Goal: Transaction & Acquisition: Purchase product/service

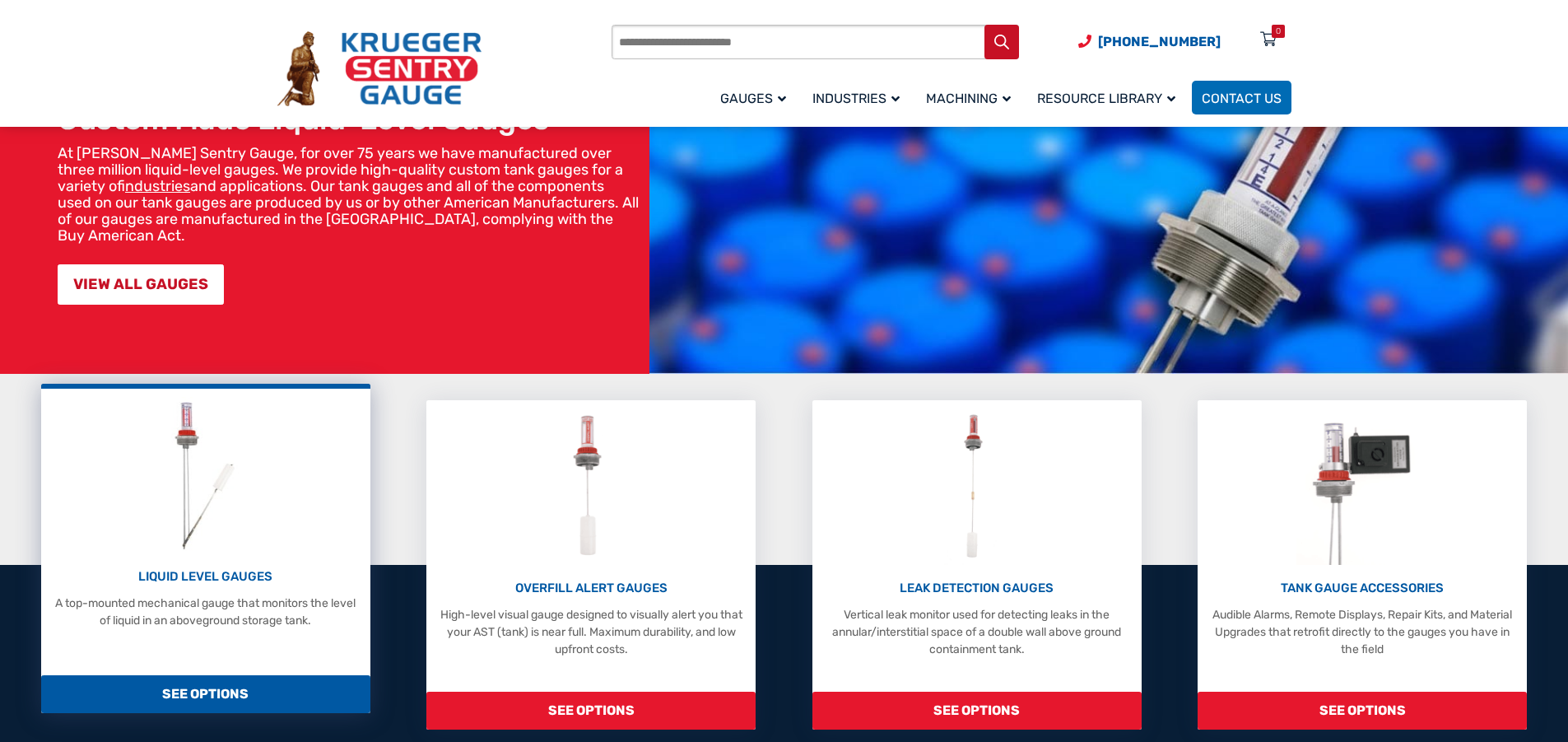
scroll to position [165, 0]
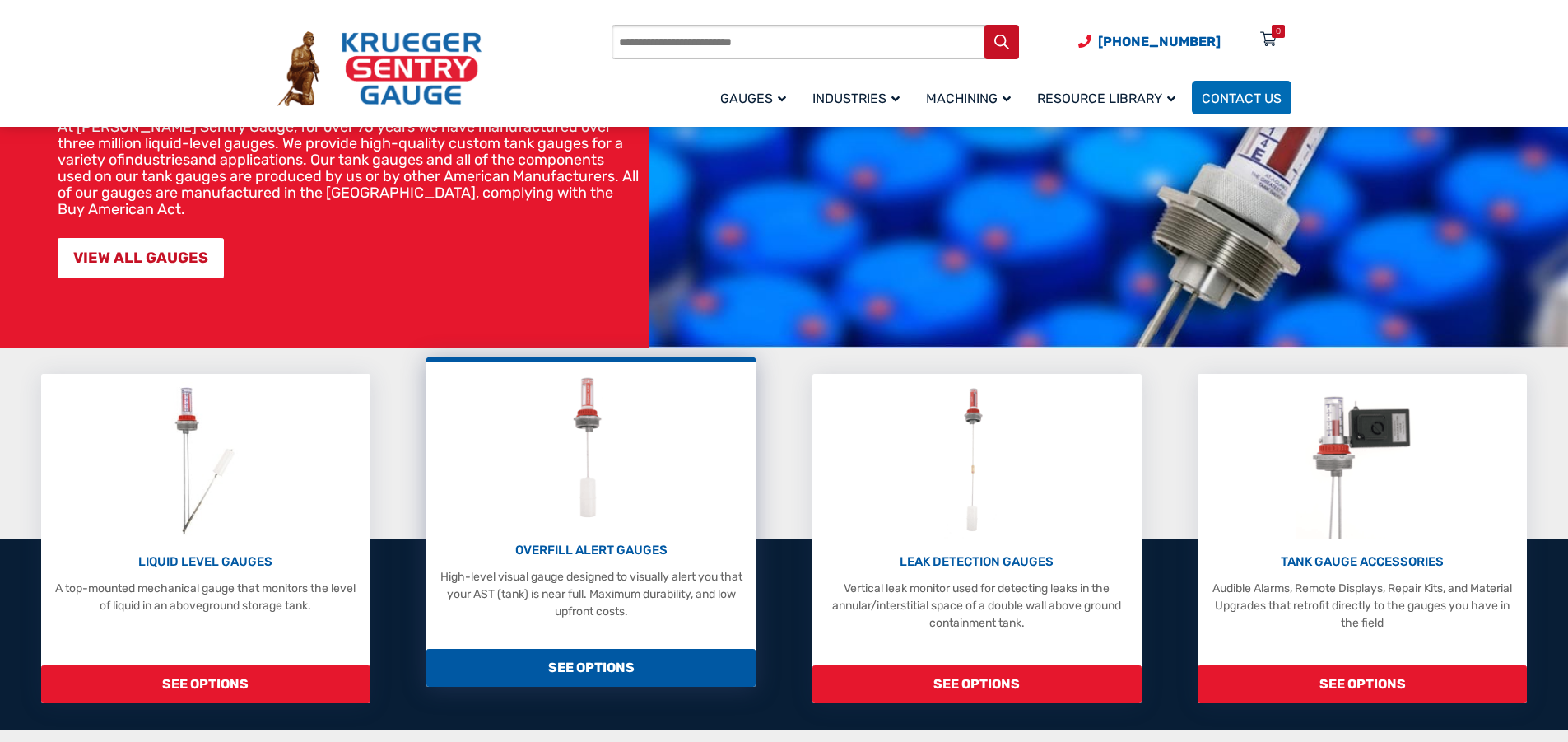
click at [681, 624] on div "OVERFILL ALERT GAUGES High-level visual gauge designed to visually alert you th…" at bounding box center [591, 522] width 329 height 329
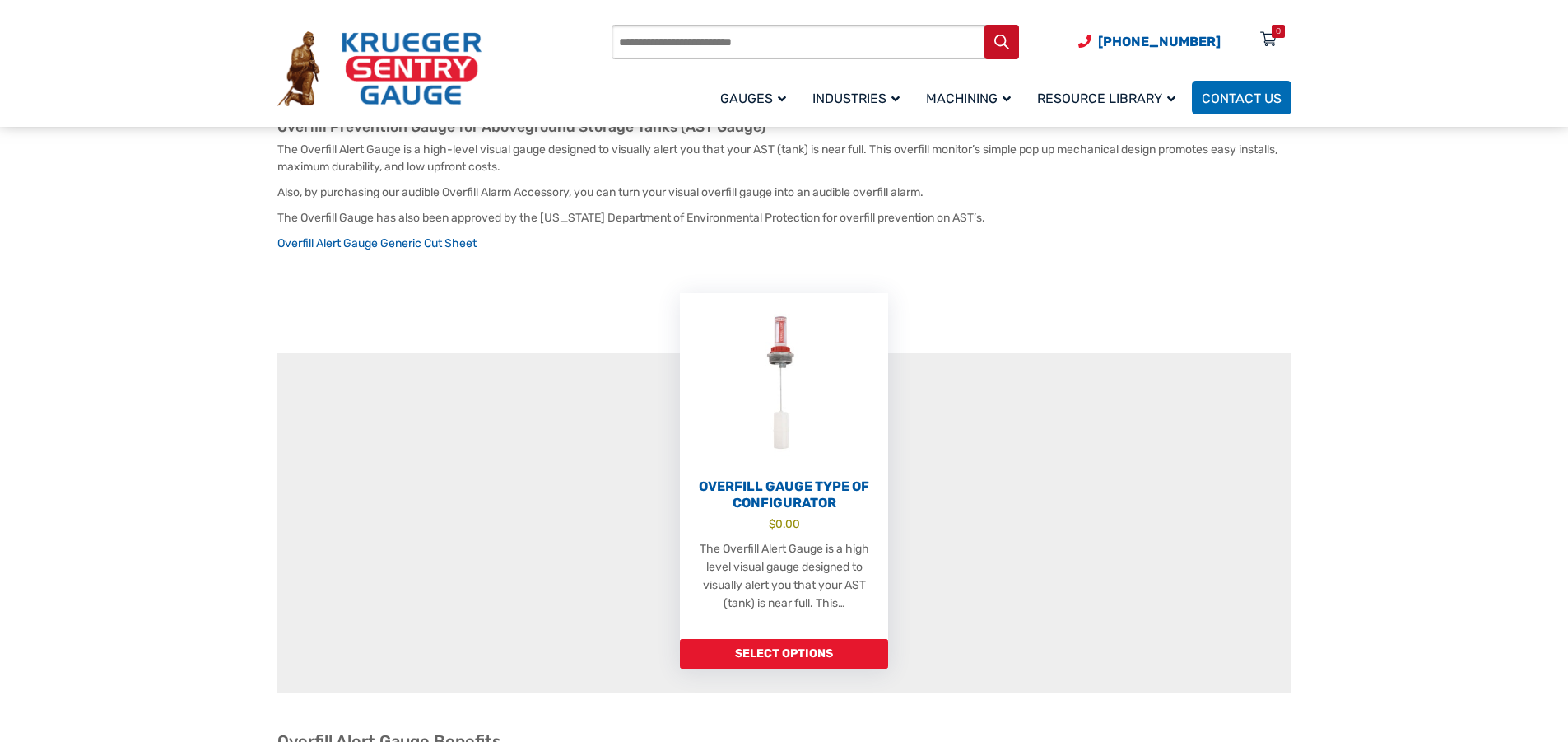
scroll to position [412, 0]
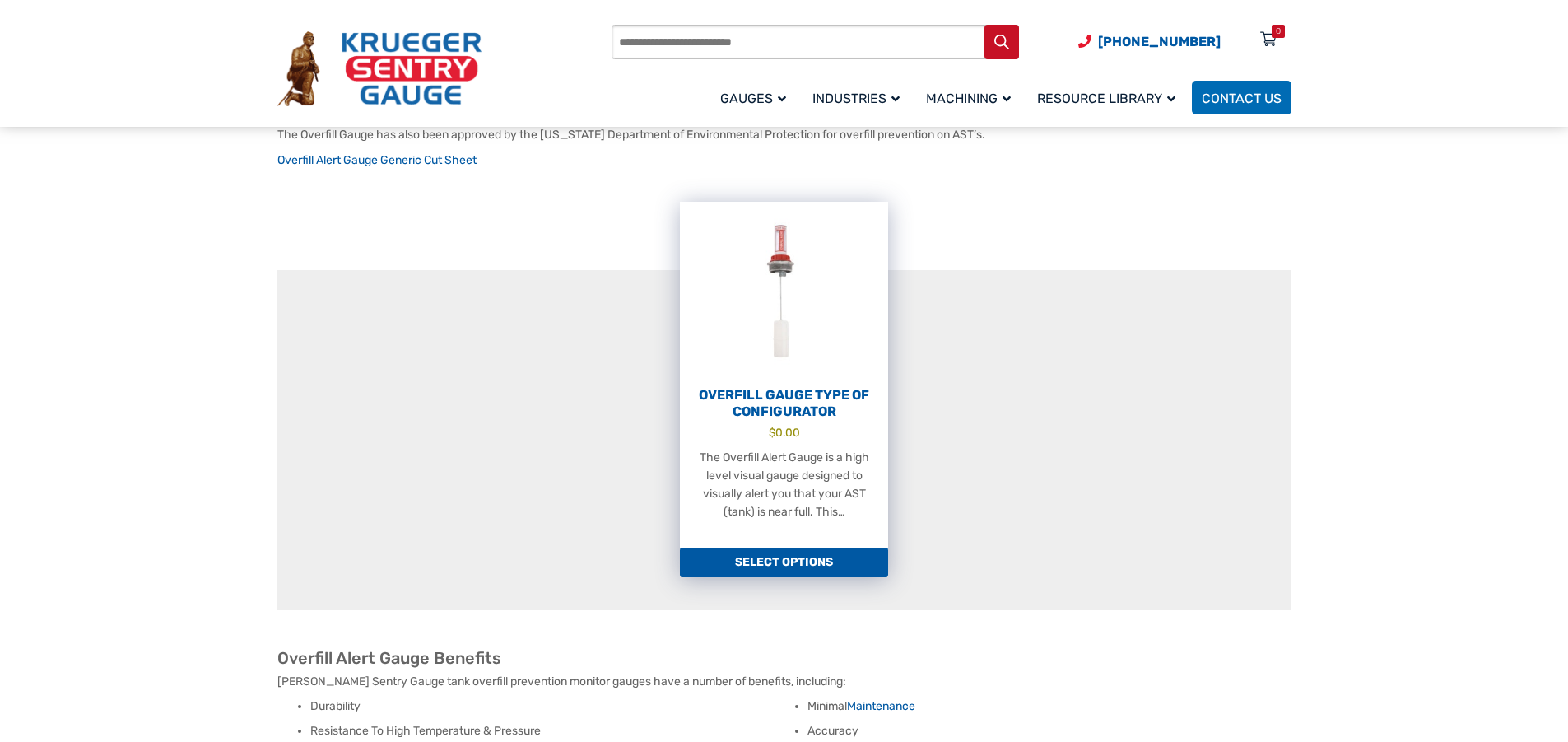
click at [750, 548] on link "Select options" at bounding box center [784, 562] width 208 height 30
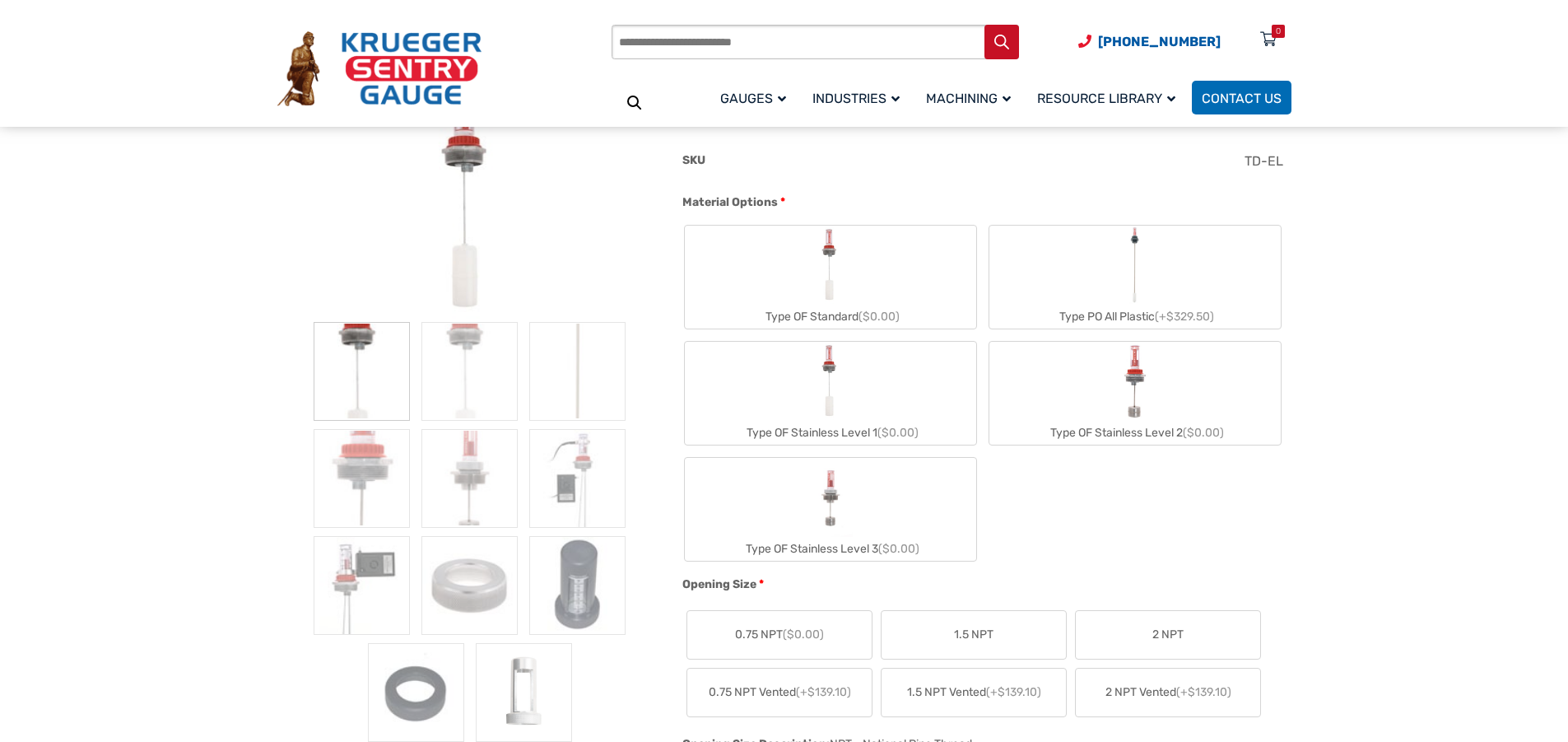
scroll to position [329, 0]
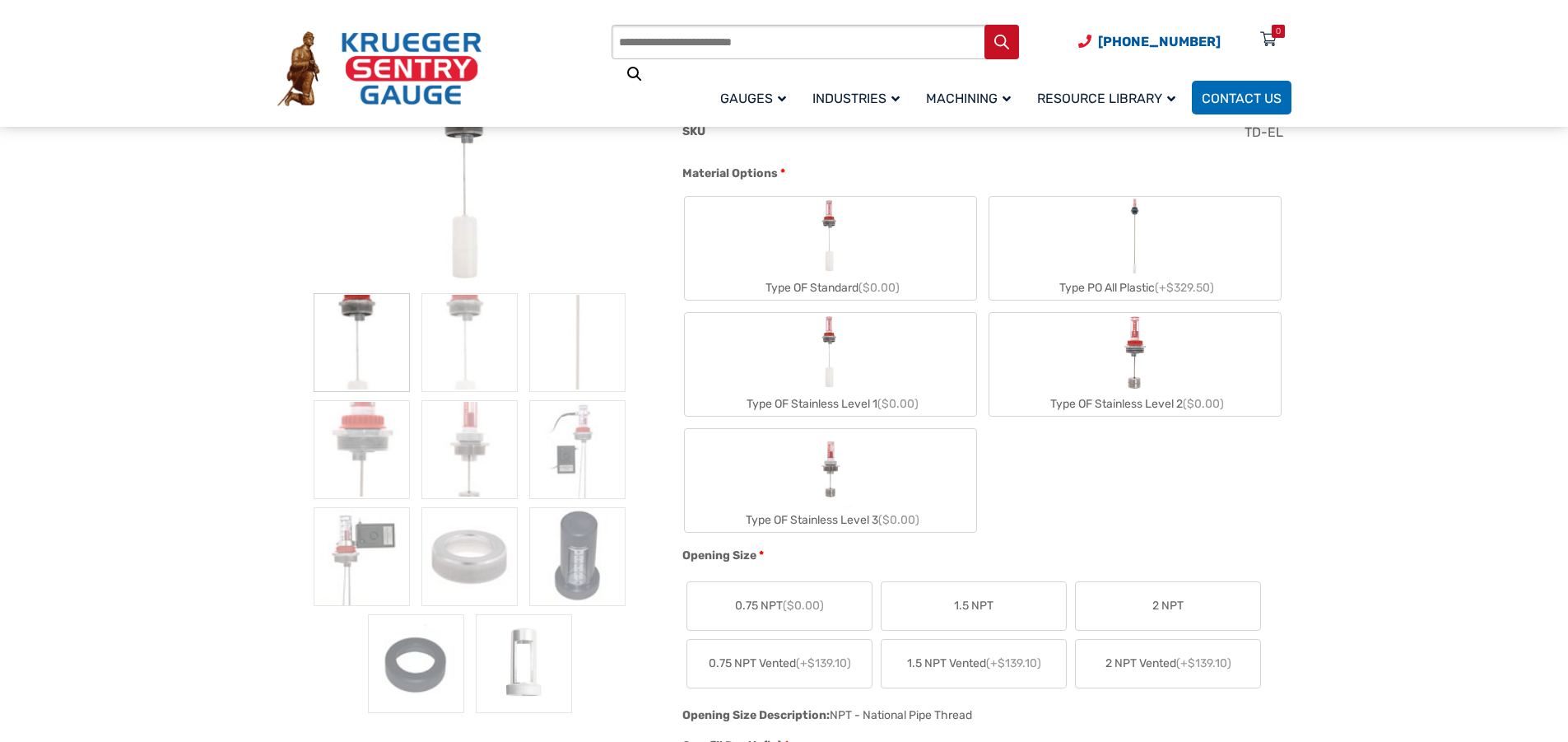
click at [908, 609] on label "1.5 NPT" at bounding box center [974, 606] width 184 height 48
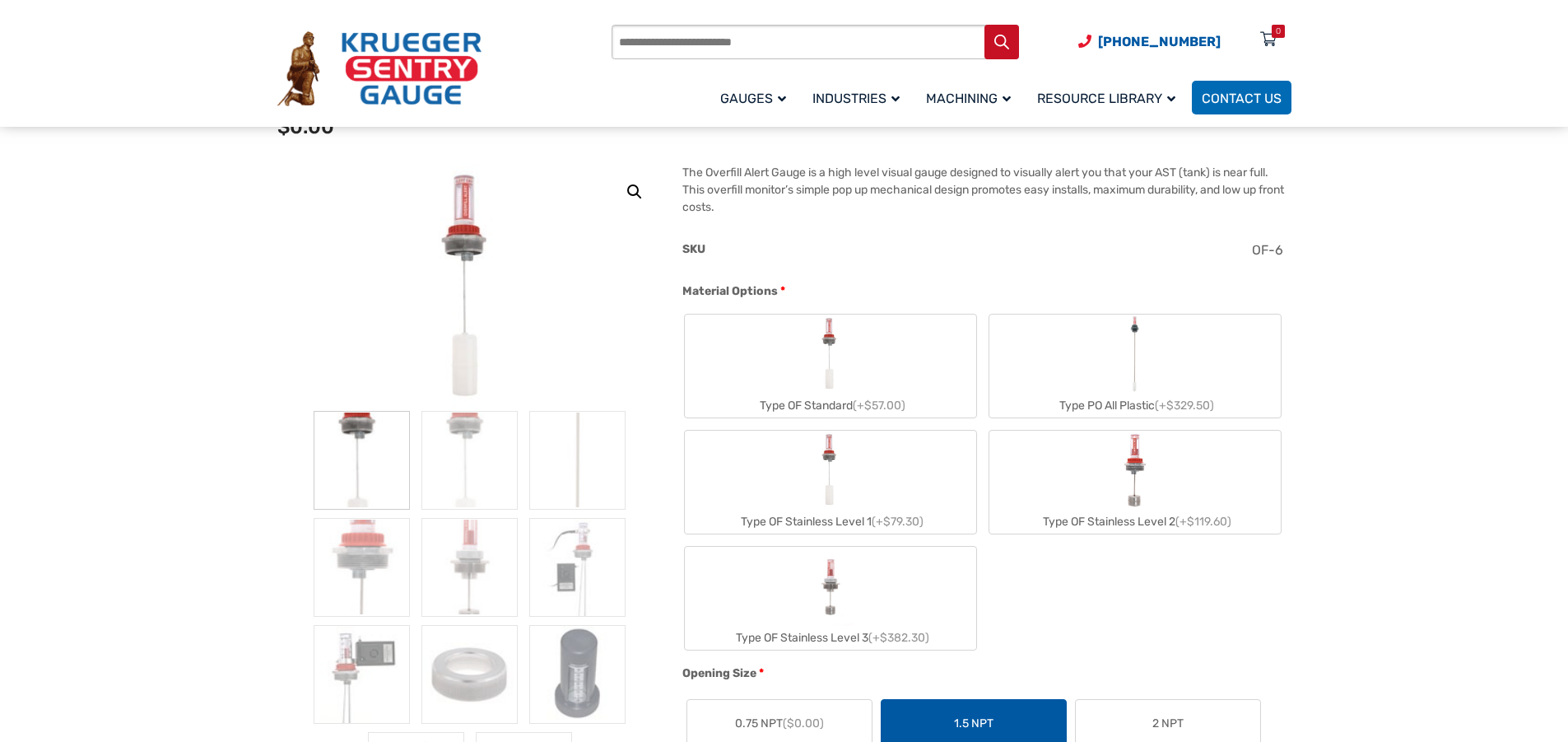
scroll to position [0, 0]
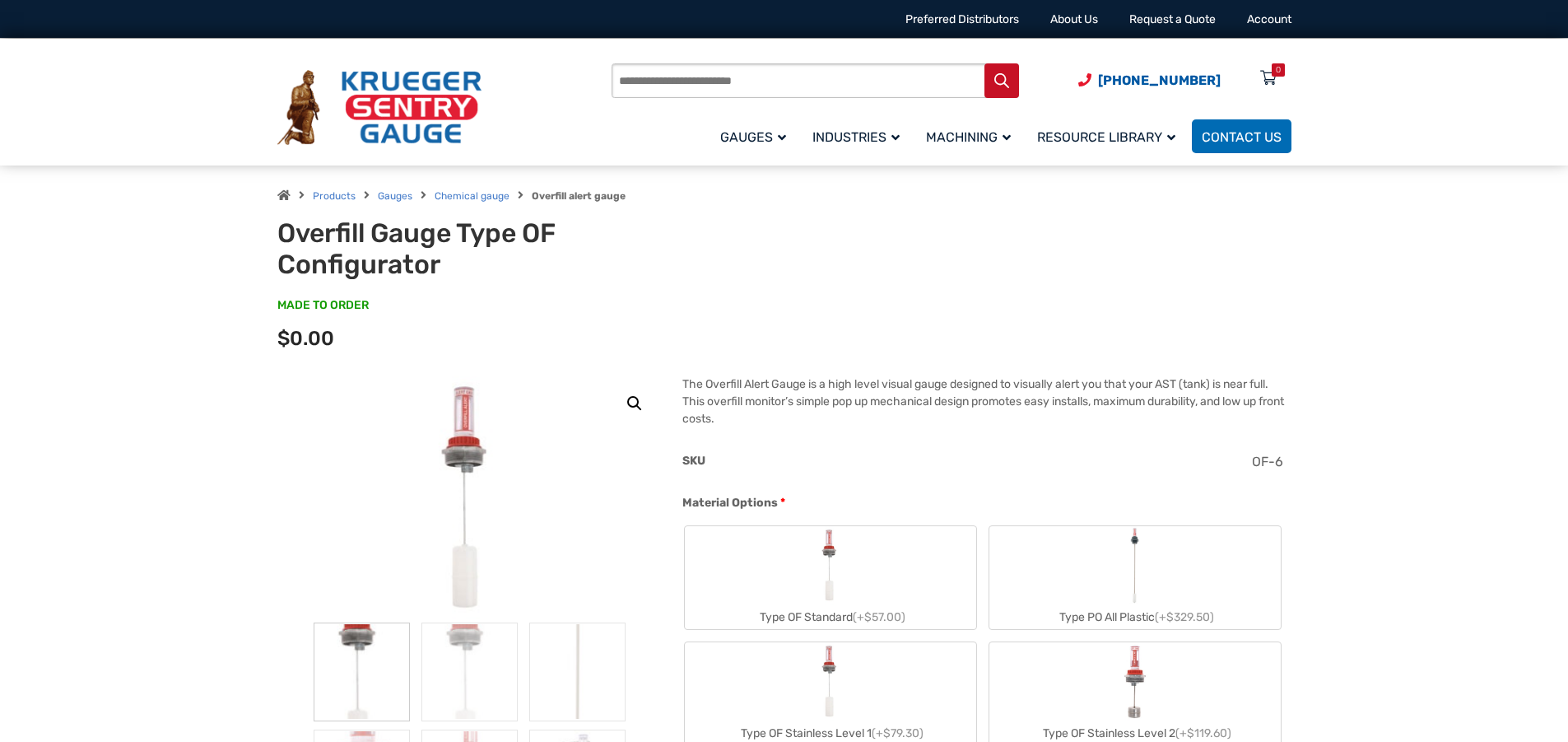
click at [676, 82] on input "Products search" at bounding box center [815, 81] width 408 height 35
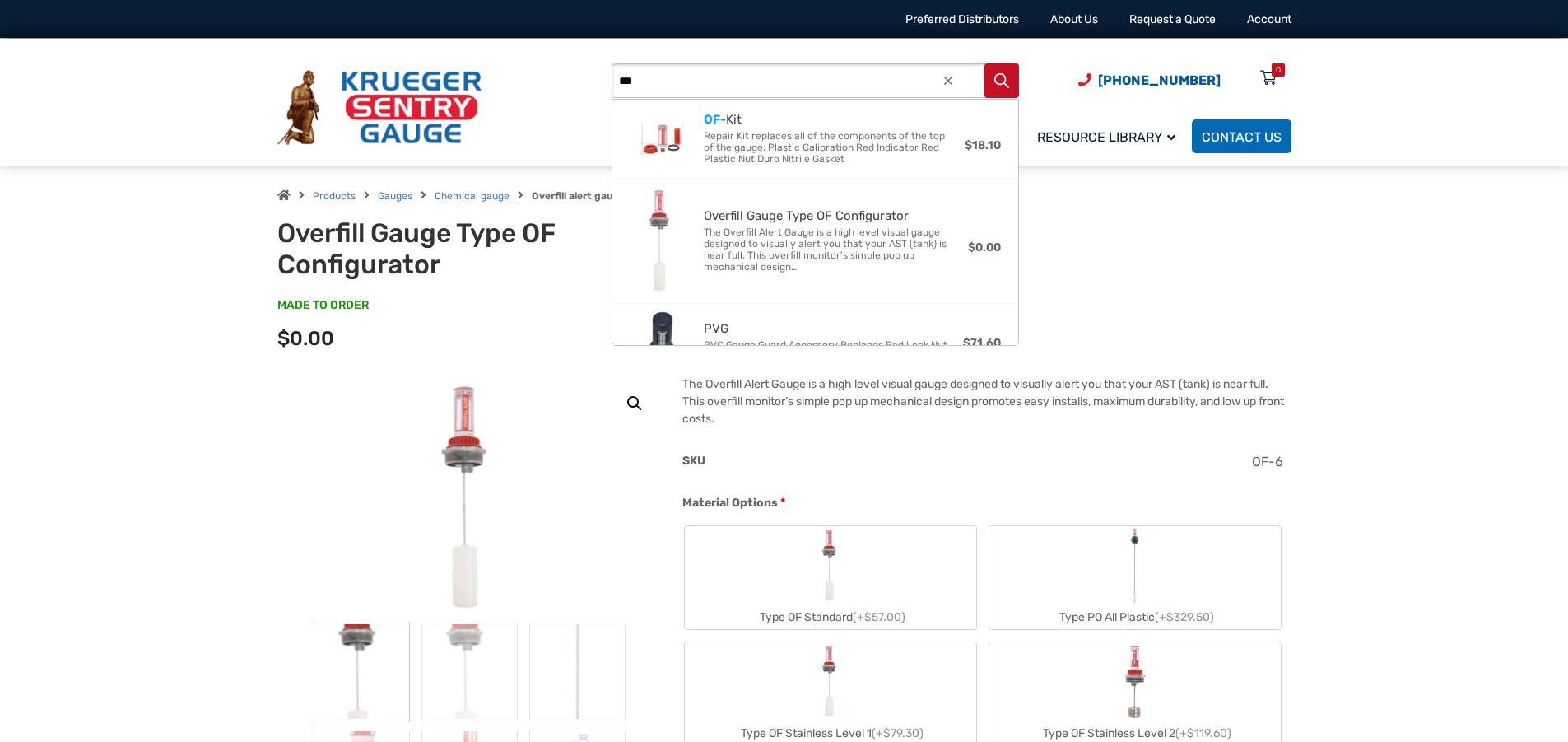
type input "***"
